Goal: Check status

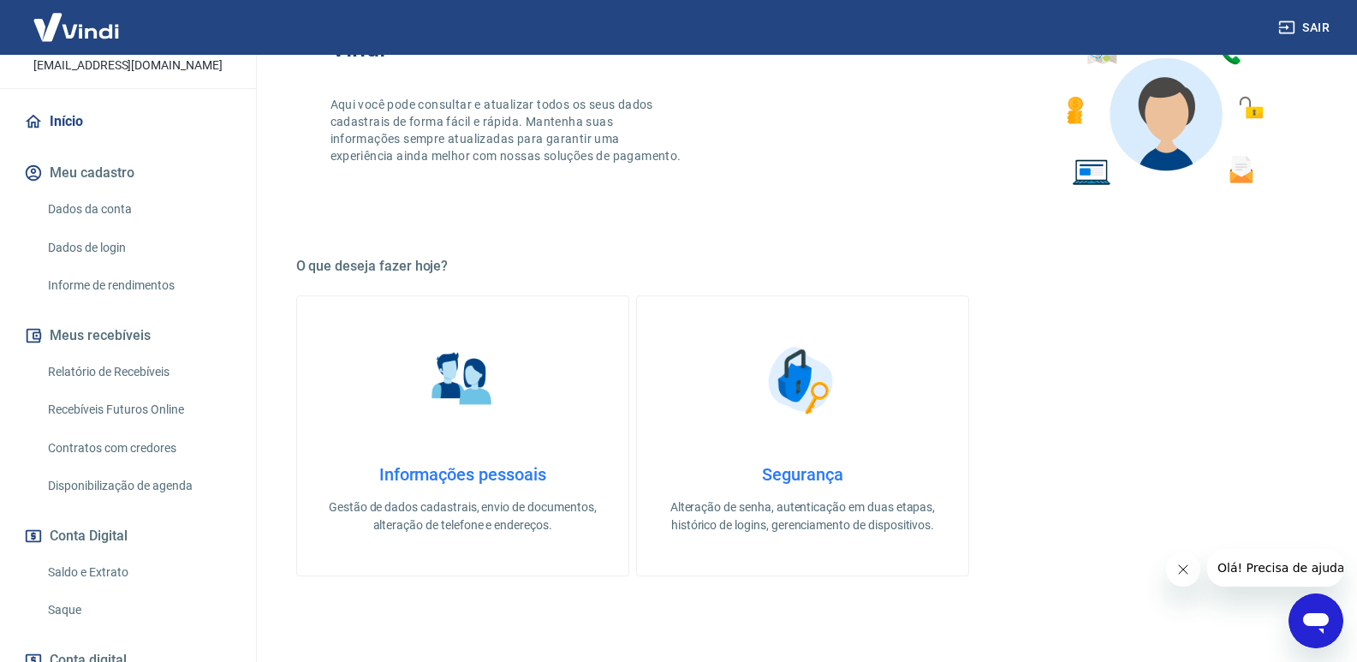
scroll to position [232, 0]
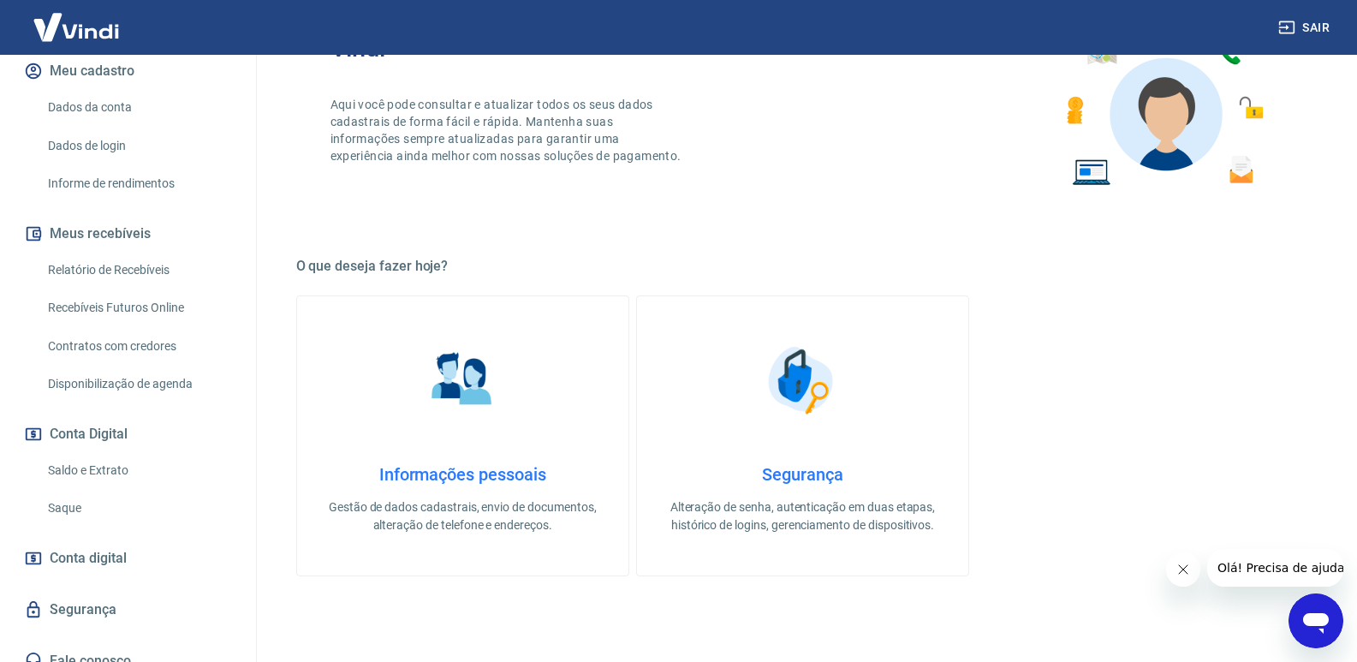
click at [165, 453] on link "Saldo e Extrato" at bounding box center [138, 470] width 194 height 35
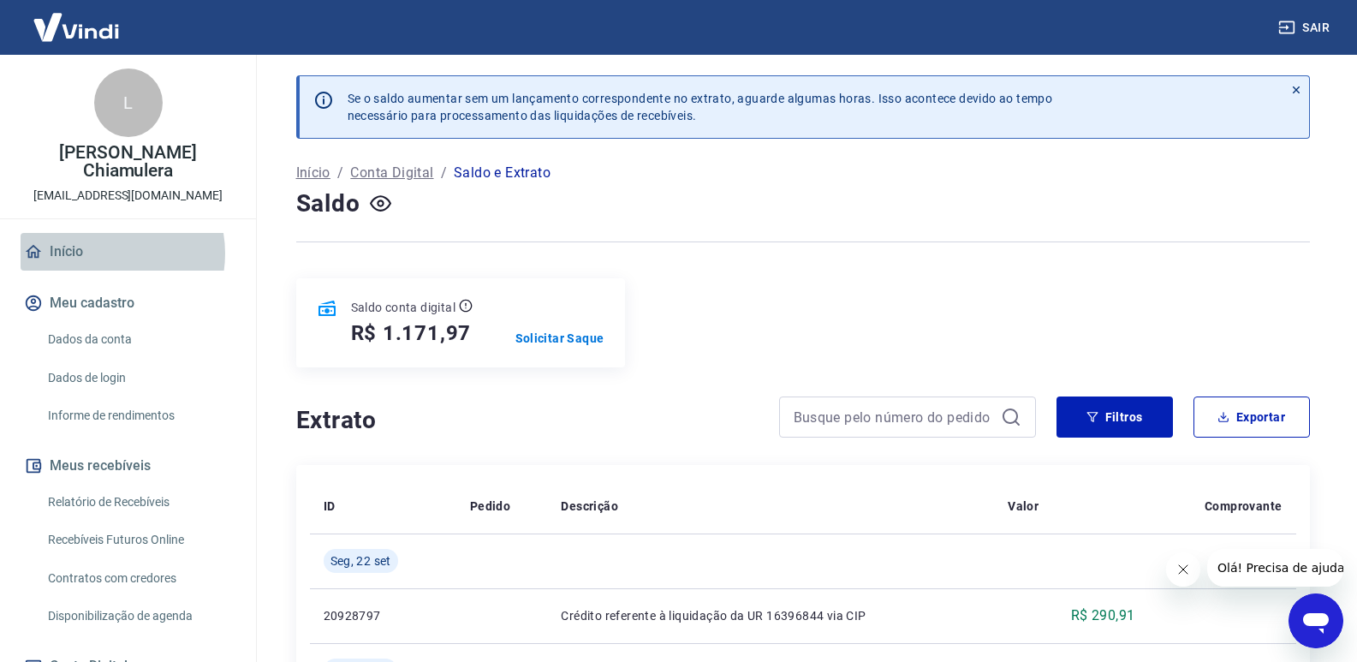
click at [103, 235] on link "Início" at bounding box center [128, 252] width 215 height 38
